Goal: Task Accomplishment & Management: Manage account settings

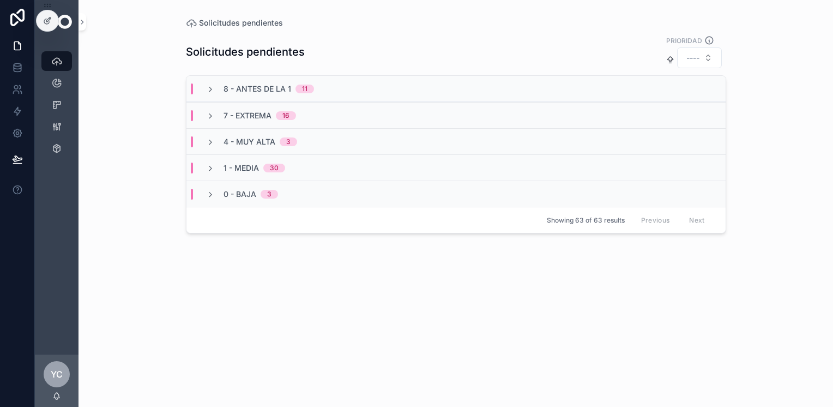
click at [296, 192] on div "0 - Baja 3" at bounding box center [455, 193] width 539 height 26
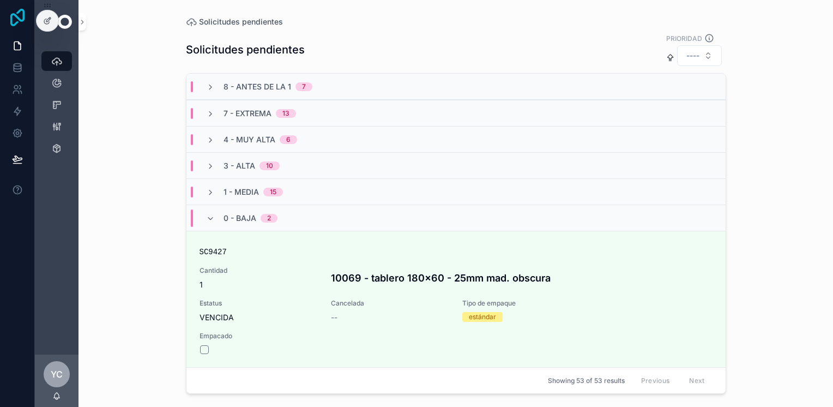
click at [11, 21] on icon at bounding box center [17, 17] width 14 height 17
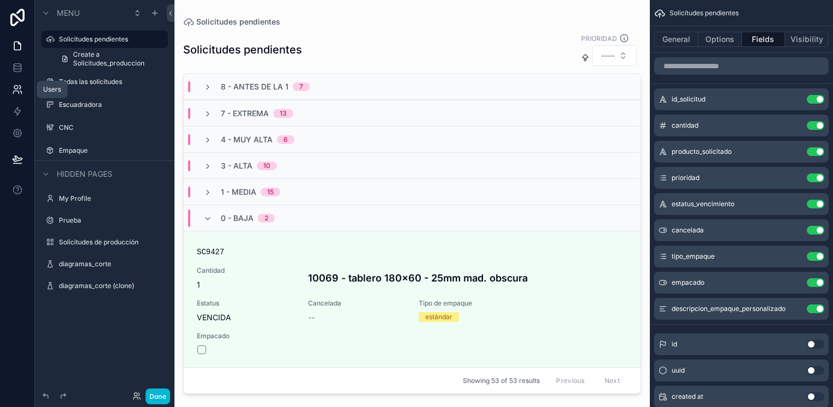
click at [16, 90] on icon at bounding box center [17, 89] width 11 height 11
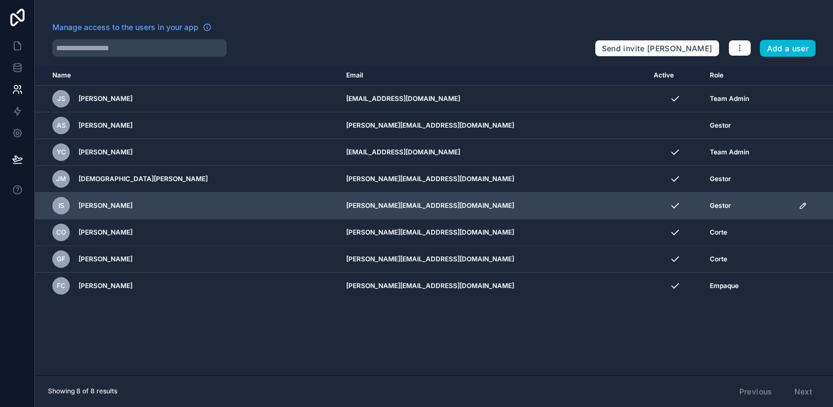
click at [798, 205] on icon "scrollable content" at bounding box center [802, 205] width 9 height 9
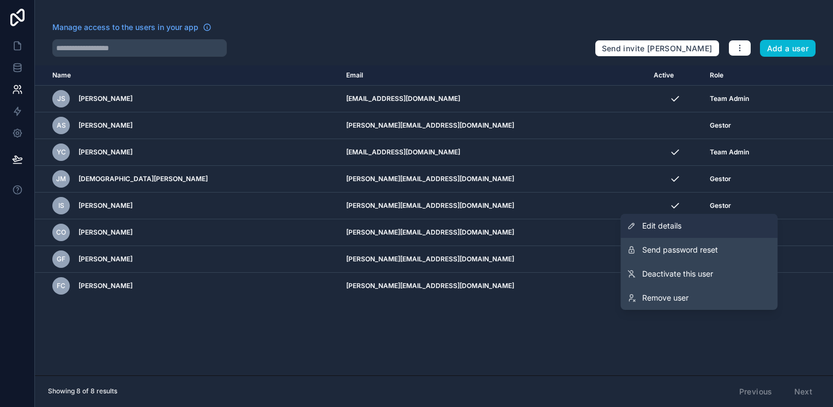
click at [699, 227] on link "Edit details" at bounding box center [698, 226] width 157 height 24
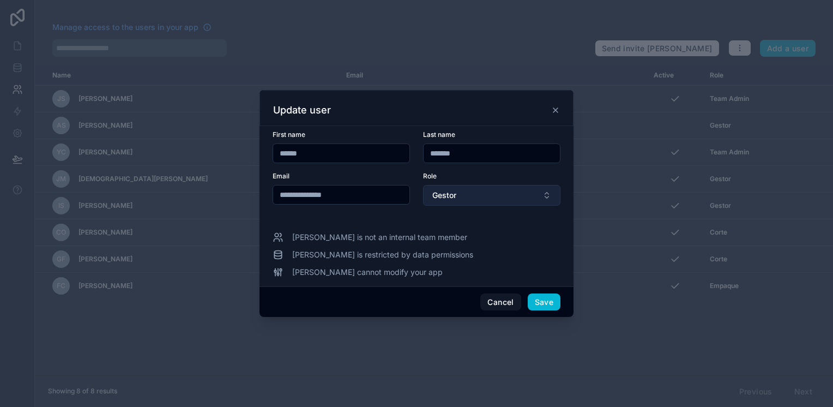
click at [485, 201] on button "Gestor" at bounding box center [491, 195] width 137 height 21
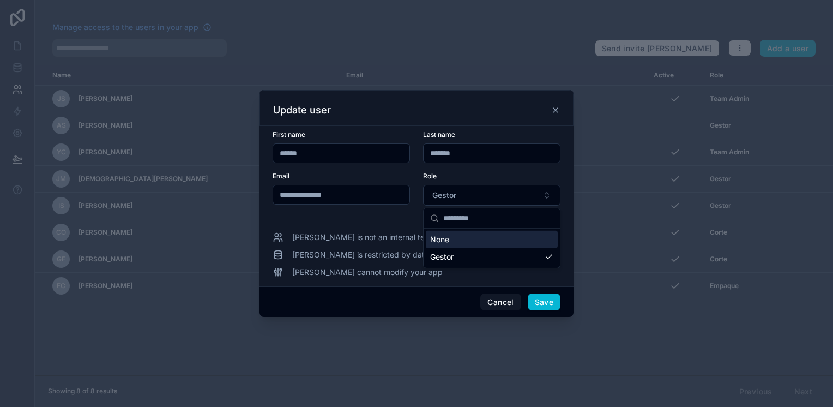
click at [487, 174] on div "Role" at bounding box center [491, 176] width 137 height 9
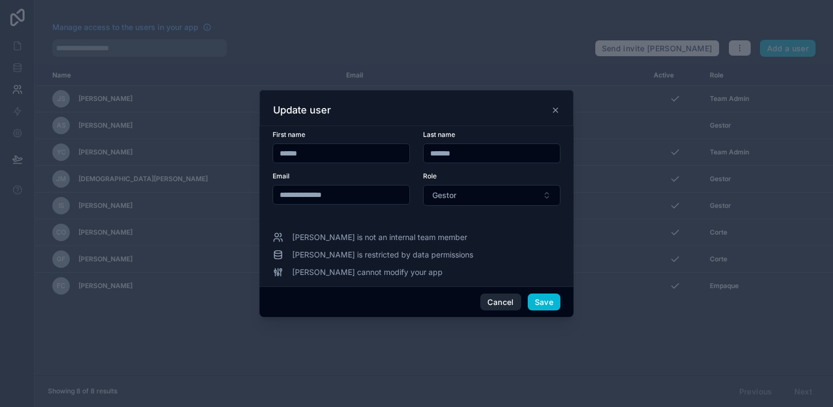
click at [502, 301] on button "Cancel" at bounding box center [500, 301] width 40 height 17
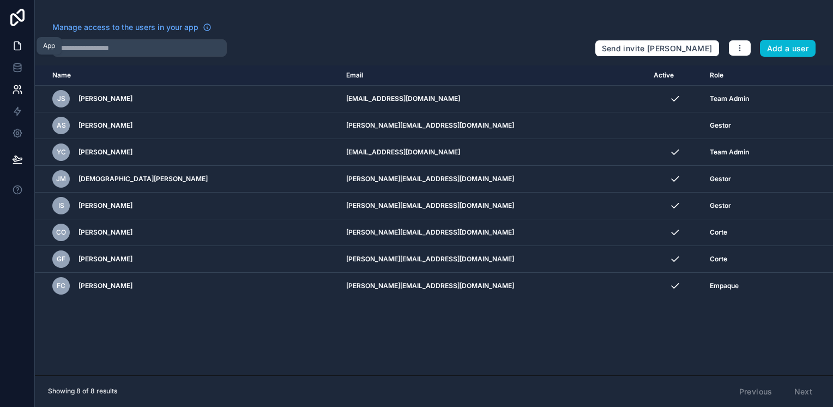
click at [17, 47] on icon at bounding box center [17, 45] width 11 height 11
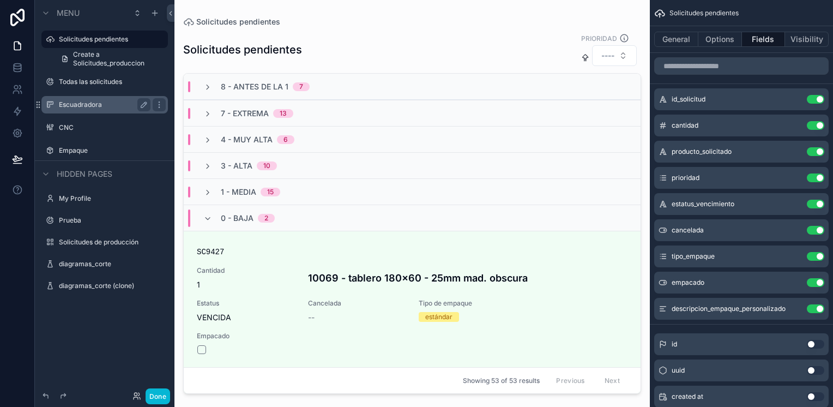
click at [101, 104] on label "Escuadradora" at bounding box center [102, 104] width 87 height 9
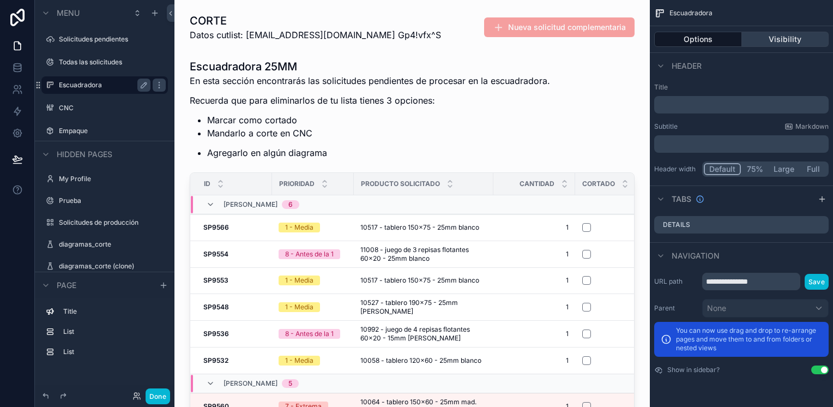
click at [794, 38] on button "Visibility" at bounding box center [785, 39] width 87 height 15
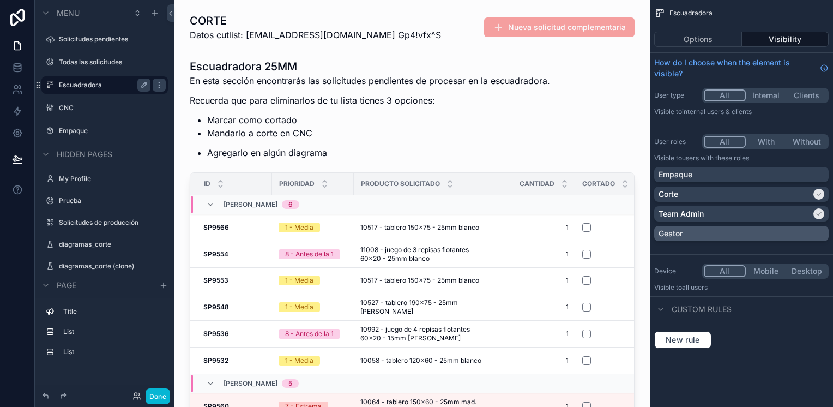
click at [723, 235] on div "Gestor" at bounding box center [741, 233] width 166 height 11
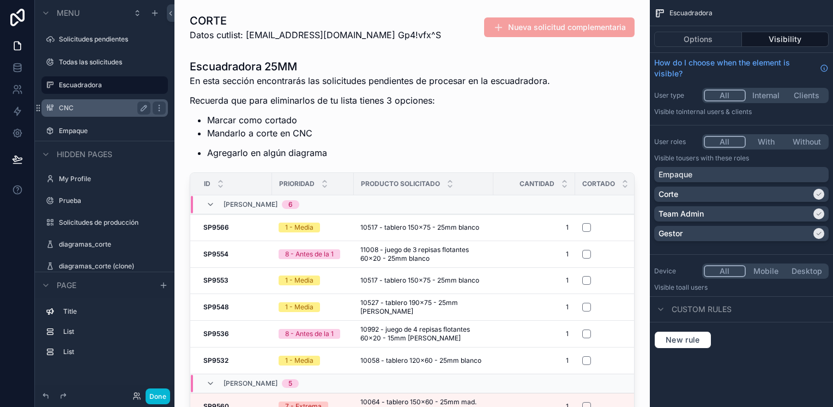
click at [89, 106] on label "CNC" at bounding box center [102, 108] width 87 height 9
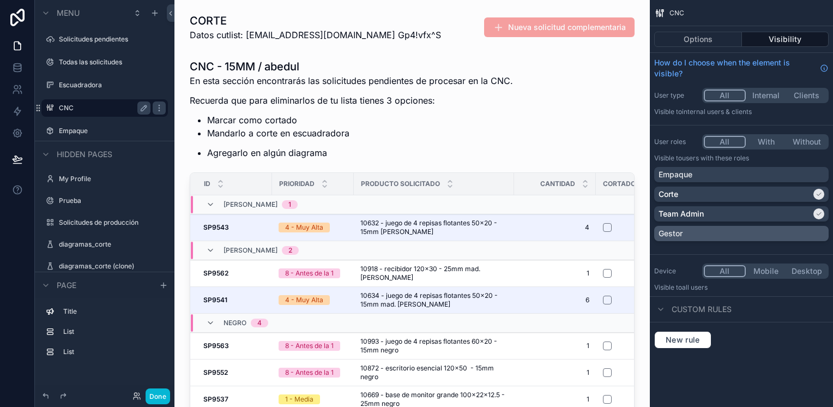
click at [709, 234] on div "Gestor" at bounding box center [741, 233] width 166 height 11
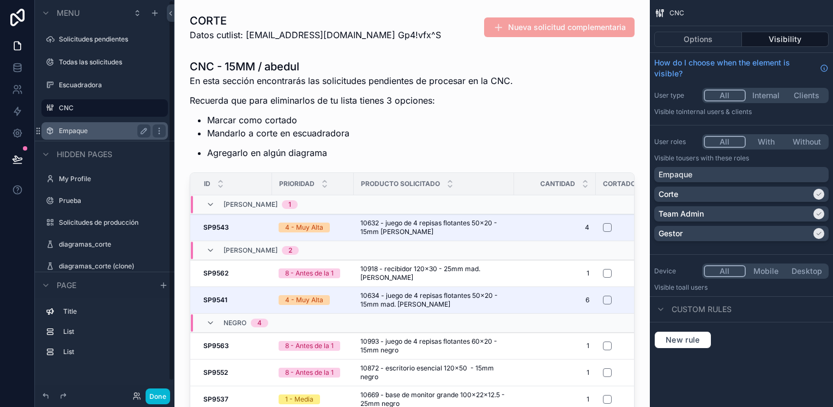
click at [70, 129] on label "Empaque" at bounding box center [102, 130] width 87 height 9
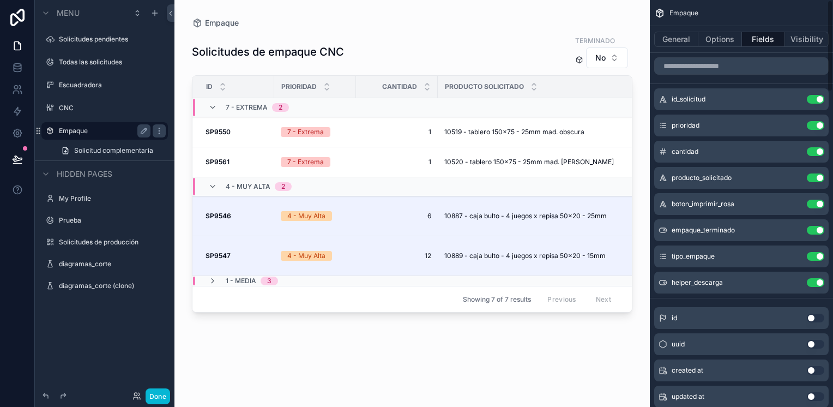
click at [830, 40] on div "Empaque General Options Fields Visibility id_solicitud Use setting prioridad Us…" at bounding box center [741, 203] width 183 height 407
click at [818, 40] on button "Visibility" at bounding box center [807, 39] width 44 height 15
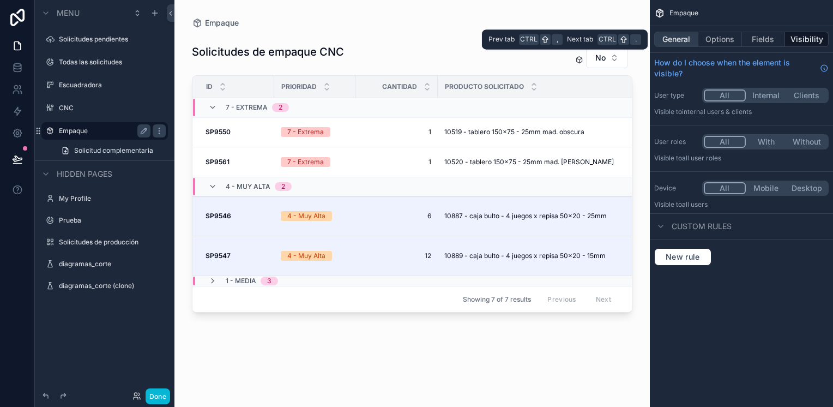
click at [660, 41] on button "General" at bounding box center [676, 39] width 44 height 15
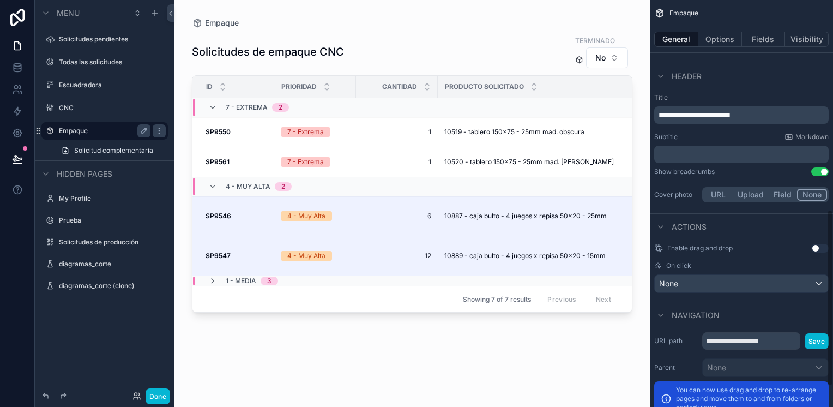
scroll to position [528, 0]
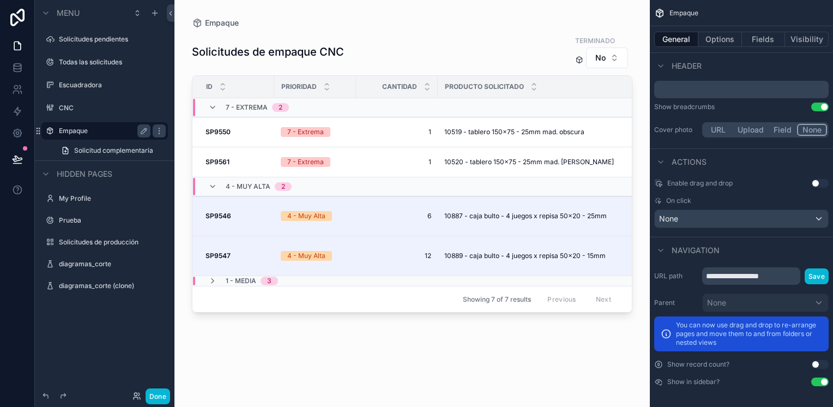
click at [814, 47] on div "General Options Fields Visibility" at bounding box center [741, 39] width 183 height 26
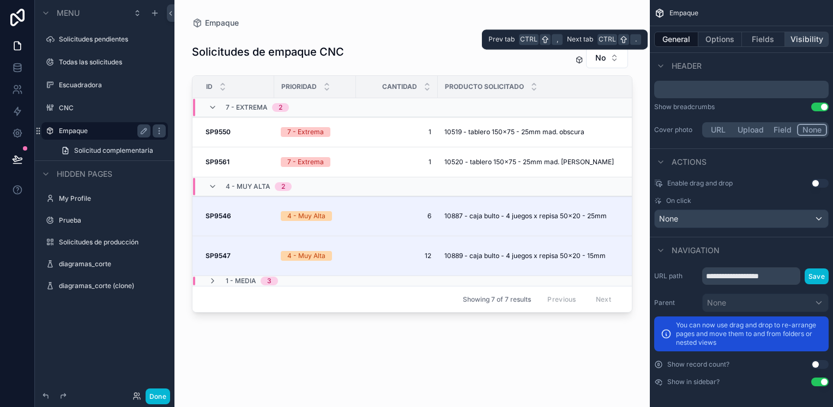
click at [812, 40] on button "Visibility" at bounding box center [807, 39] width 44 height 15
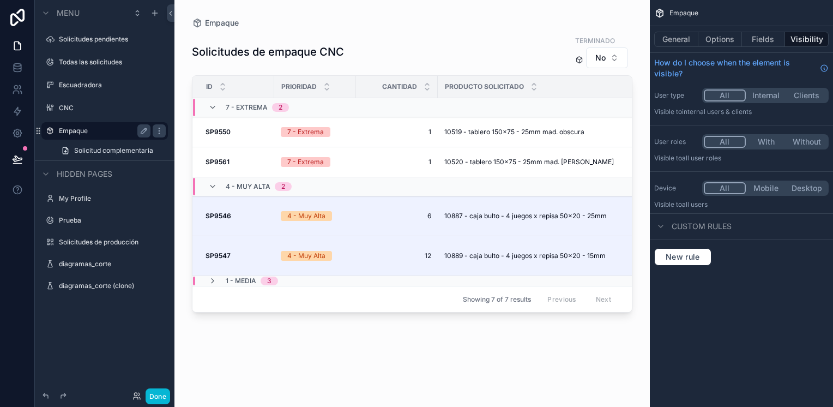
click at [667, 223] on div "Custom rules" at bounding box center [692, 226] width 77 height 13
click at [663, 226] on icon "scrollable content" at bounding box center [660, 226] width 9 height 9
drag, startPoint x: 270, startPoint y: 51, endPoint x: 367, endPoint y: 65, distance: 98.5
click at [367, 65] on div "scrollable content" at bounding box center [411, 197] width 475 height 394
click at [161, 397] on button "Done" at bounding box center [158, 396] width 25 height 16
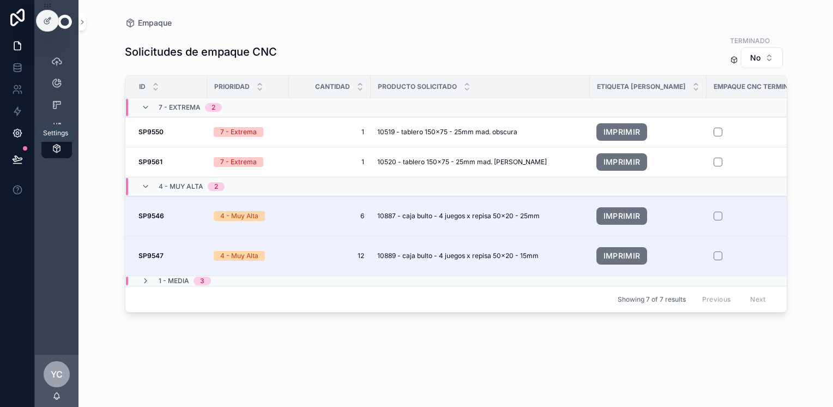
click at [20, 132] on icon at bounding box center [17, 133] width 11 height 11
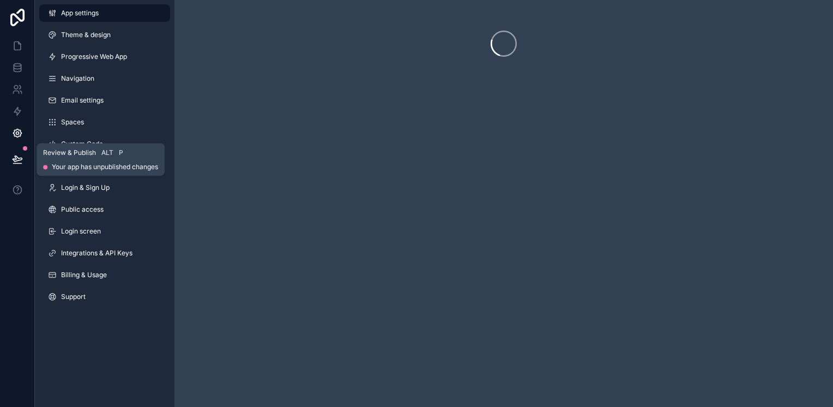
click at [17, 152] on button at bounding box center [17, 159] width 24 height 31
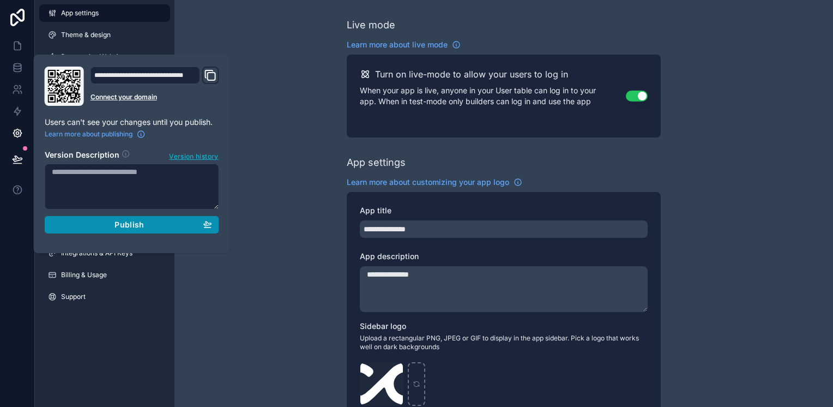
click at [136, 226] on span "Publish" at bounding box center [128, 225] width 29 height 10
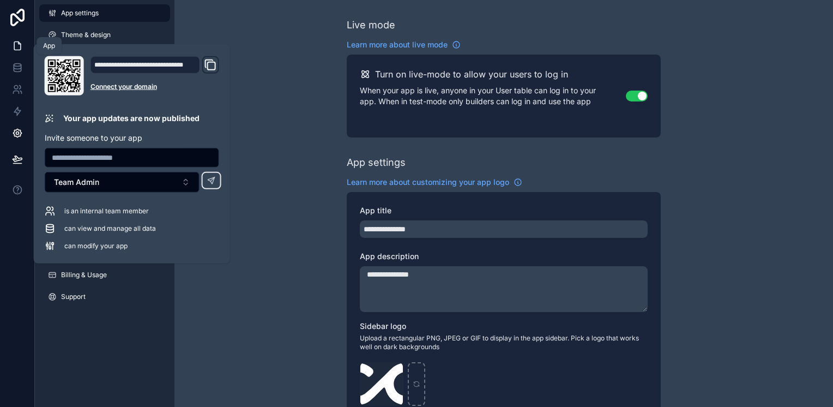
click at [16, 47] on icon at bounding box center [17, 45] width 11 height 11
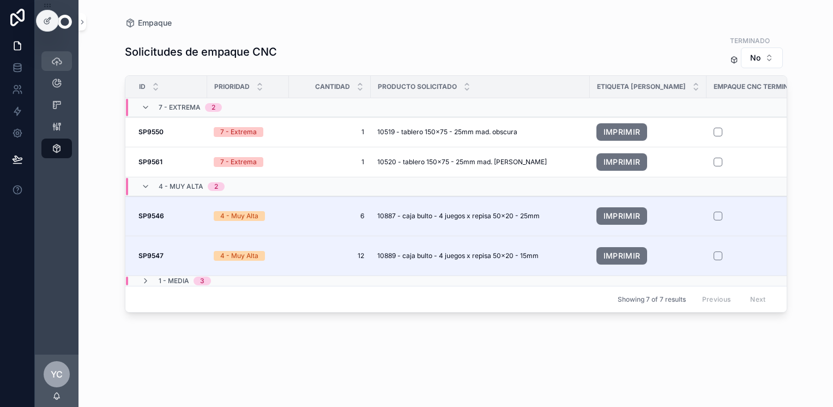
click at [64, 66] on div "Solicitudes pendientes 53" at bounding box center [56, 60] width 17 height 17
